Goal: Complete application form

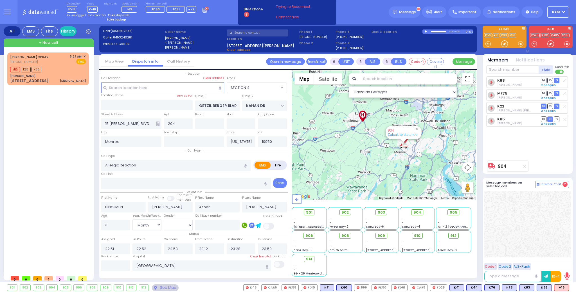
select select "SECTION 4"
select select "Month"
select select "[DEMOGRAPHIC_DATA]"
drag, startPoint x: 55, startPoint y: 78, endPoint x: 53, endPoint y: 75, distance: 3.7
click at [53, 76] on div "[PERSON_NAME] SPRAY [PHONE_NUMBER] 6:27 AM ✕ EMS M16 K83" at bounding box center [47, 68] width 79 height 31
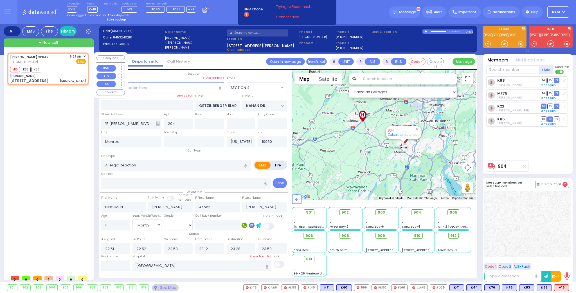
type input "1"
select select
type input "[MEDICAL_DATA]"
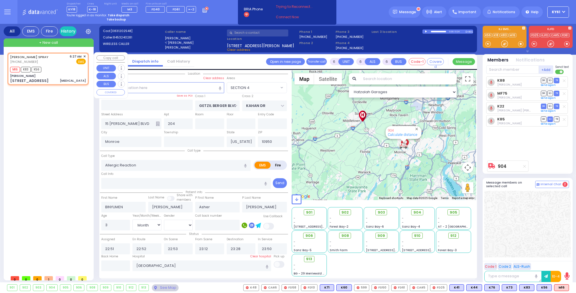
radio input "true"
select select
type input "06:27"
type input "06:28"
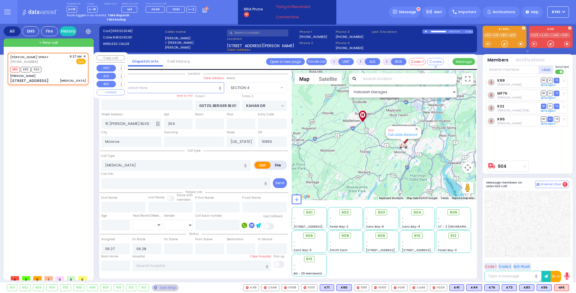
select select "Hatzalah Garages"
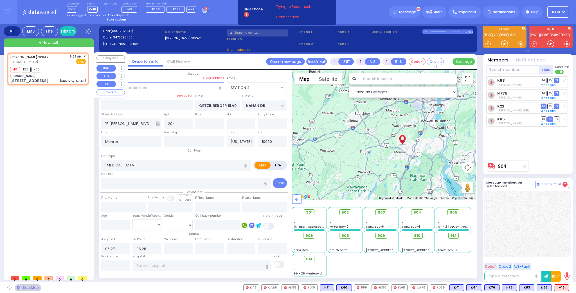
type input "[PERSON_NAME]"
type input "[GEOGRAPHIC_DATA]"
type input "[STREET_ADDRESS]"
select select "SECTION 5"
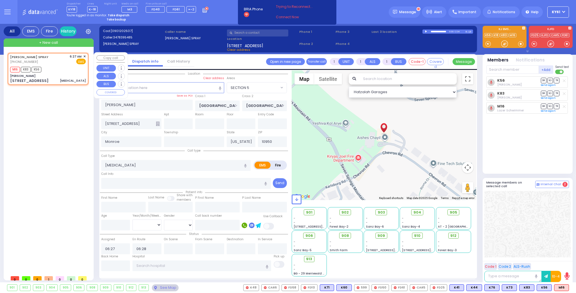
select select
radio input "true"
select select
select select "Hatzalah Garages"
select select "SECTION 5"
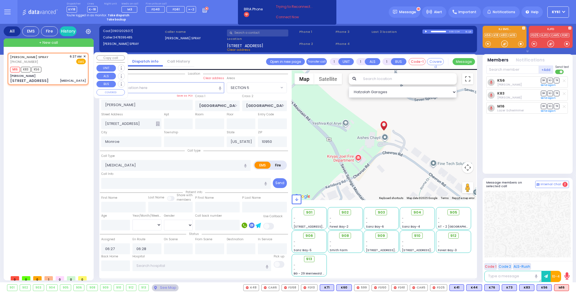
select select
radio input "true"
select select
select select "Hatzalah Garages"
type input "3"
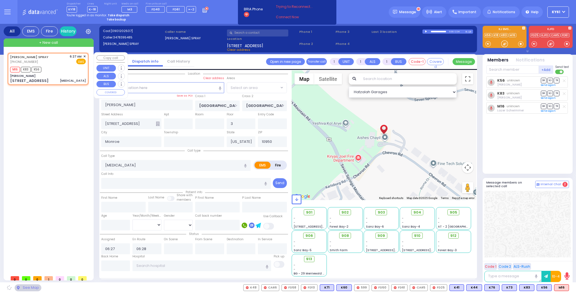
select select "SECTION 5"
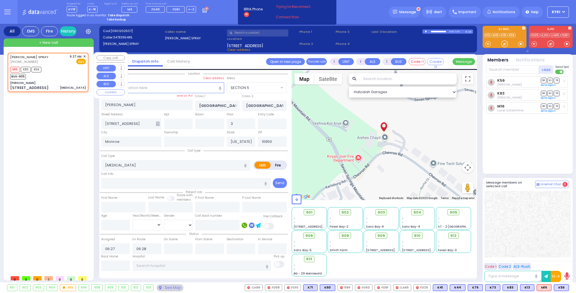
select select
radio input "true"
select select
select select "Hatzalah Garages"
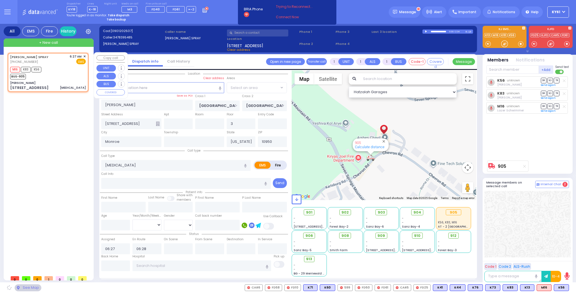
select select "SECTION 5"
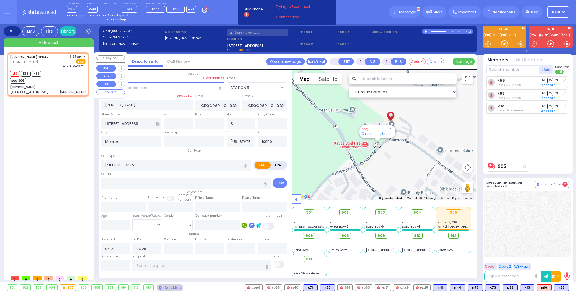
select select
radio input "true"
select select
type input "[GEOGRAPHIC_DATA]"
select select "Hatzalah Garages"
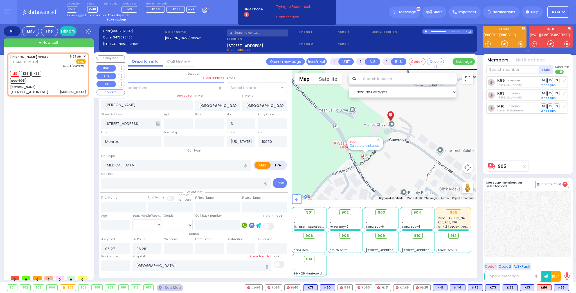
select select "SECTION 5"
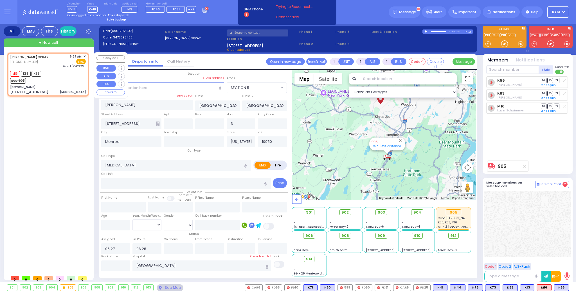
type input "6"
select select
radio input "true"
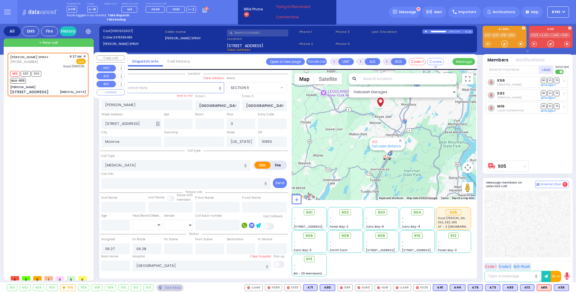
type input "Unknown"
select select "Year"
select select "Hatzalah Garages"
select select "SECTION 5"
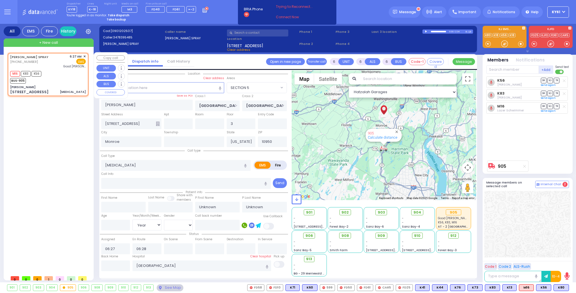
select select
radio input "true"
select select "Year"
select select "Hatzalah Garages"
select select "SECTION 5"
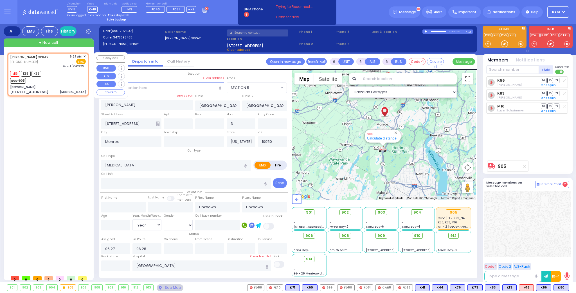
select select
radio input "true"
select select "Year"
select select "Hatzalah Garages"
select select "SECTION 5"
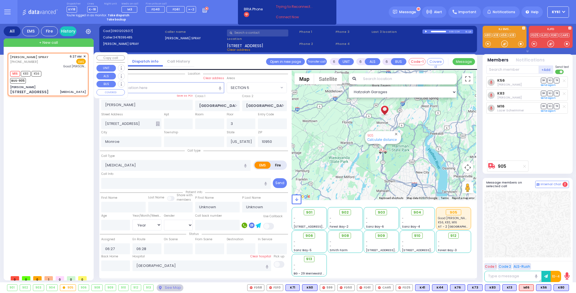
select select
radio input "true"
select select "Year"
select select "Hatzalah Garages"
select select "SECTION 5"
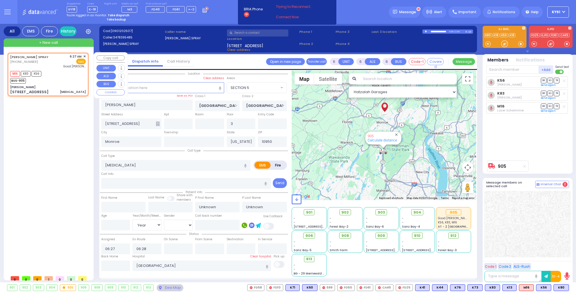
select select
radio input "true"
select select "Year"
select select "Hatzalah Garages"
select select "SECTION 5"
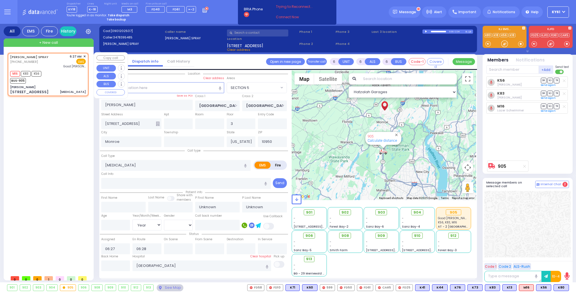
select select
radio input "true"
select select "Year"
select select "Hatzalah Garages"
select select "SECTION 5"
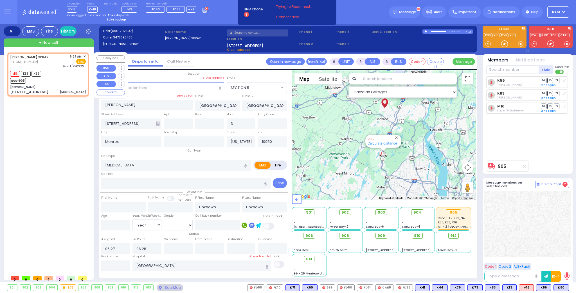
select select
radio input "true"
select select "Year"
select select "Hatzalah Garages"
select select "SECTION 5"
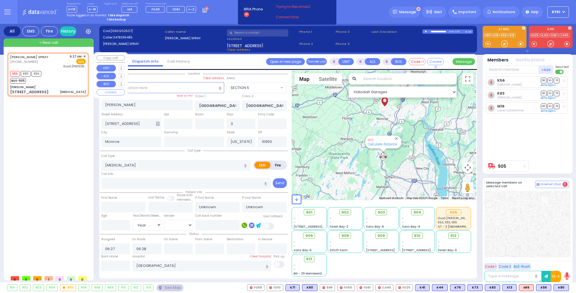
select select
radio input "true"
select select "Year"
select select "Hatzalah Garages"
select select "SECTION 5"
